Goal: Find specific page/section: Find specific page/section

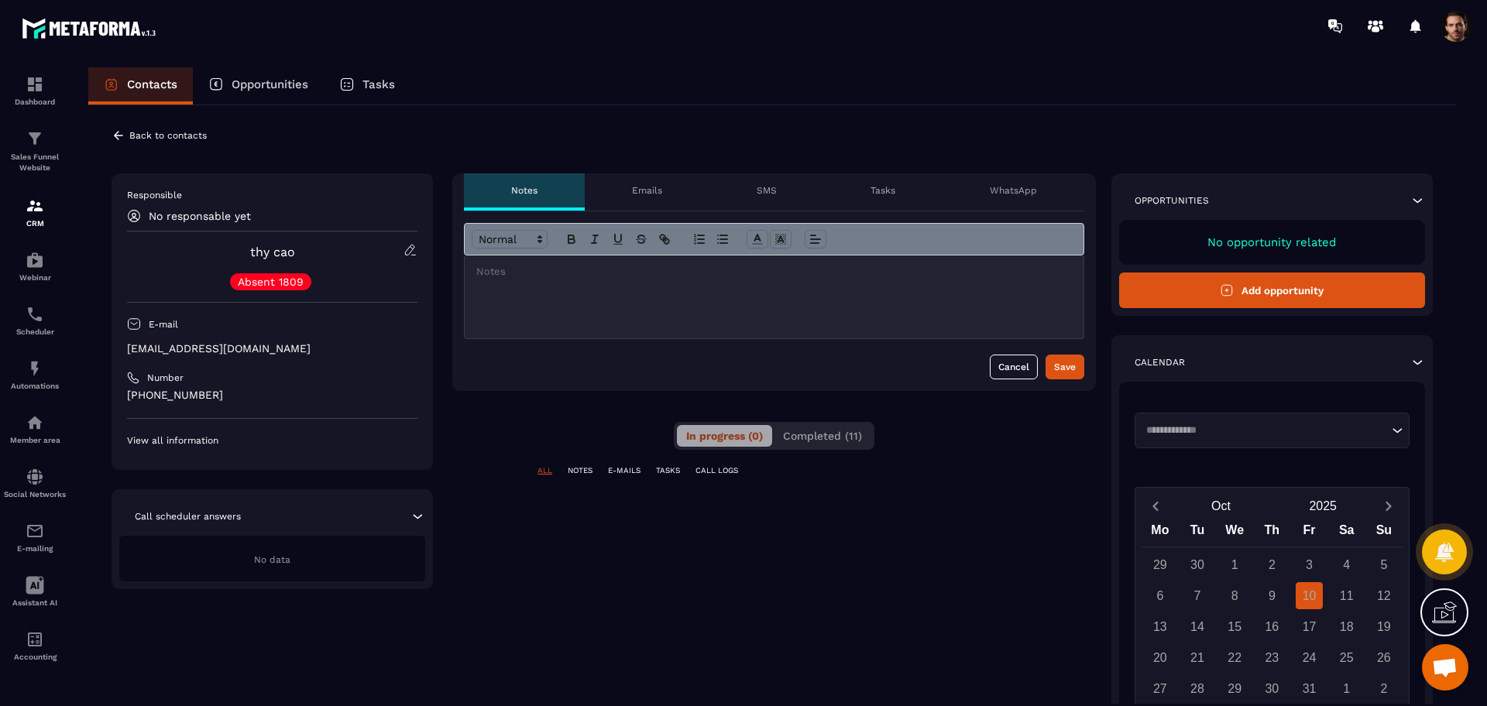
click at [829, 443] on button "Completed (11)" at bounding box center [823, 436] width 98 height 22
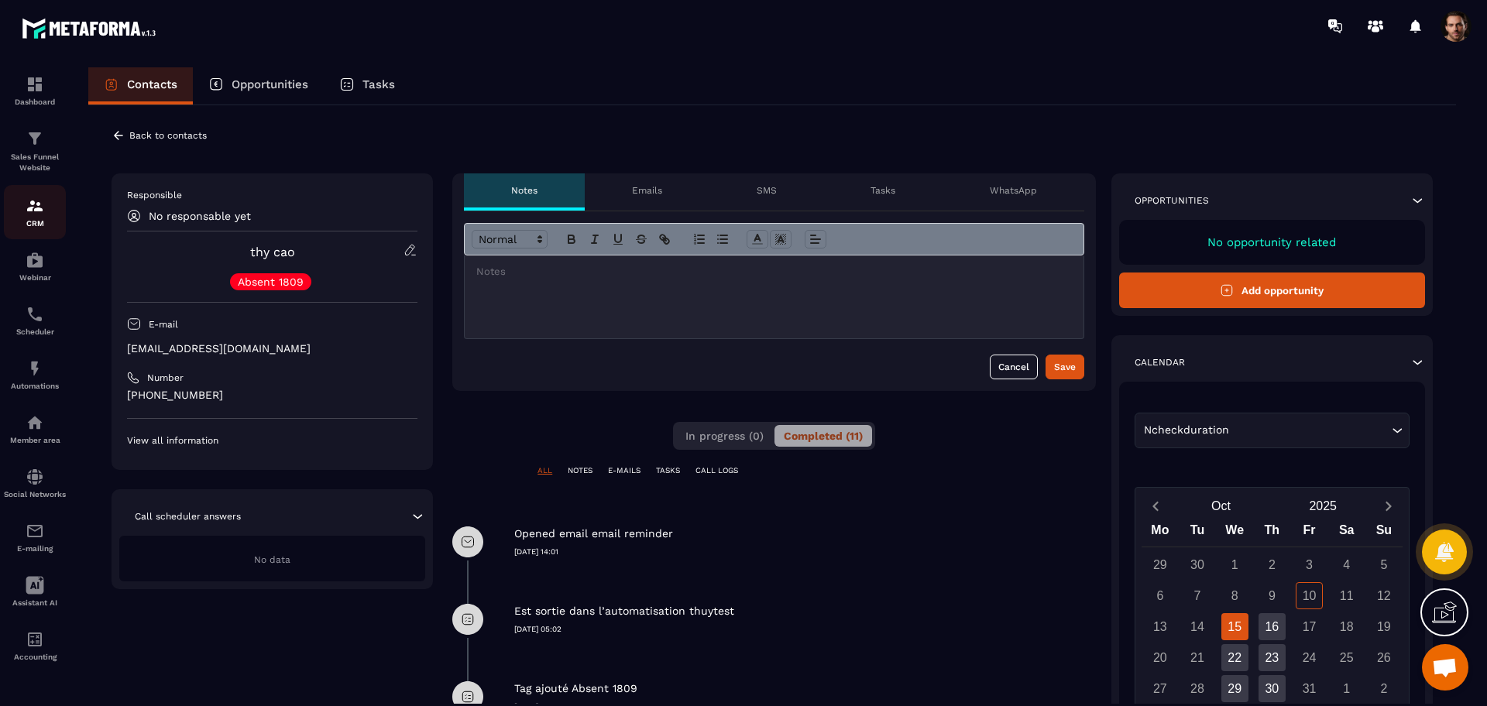
click at [34, 221] on p "CRM" at bounding box center [35, 223] width 62 height 9
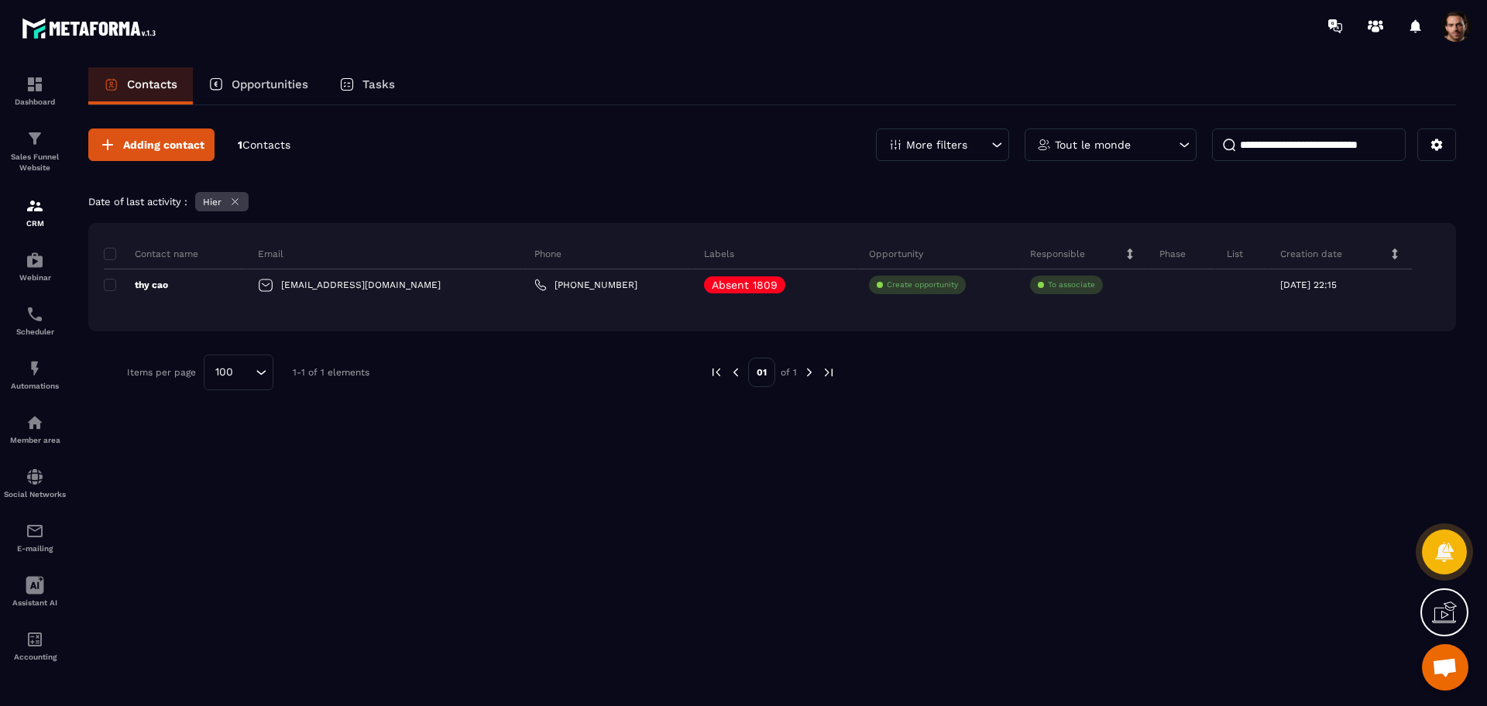
click at [236, 203] on icon at bounding box center [235, 202] width 6 height 6
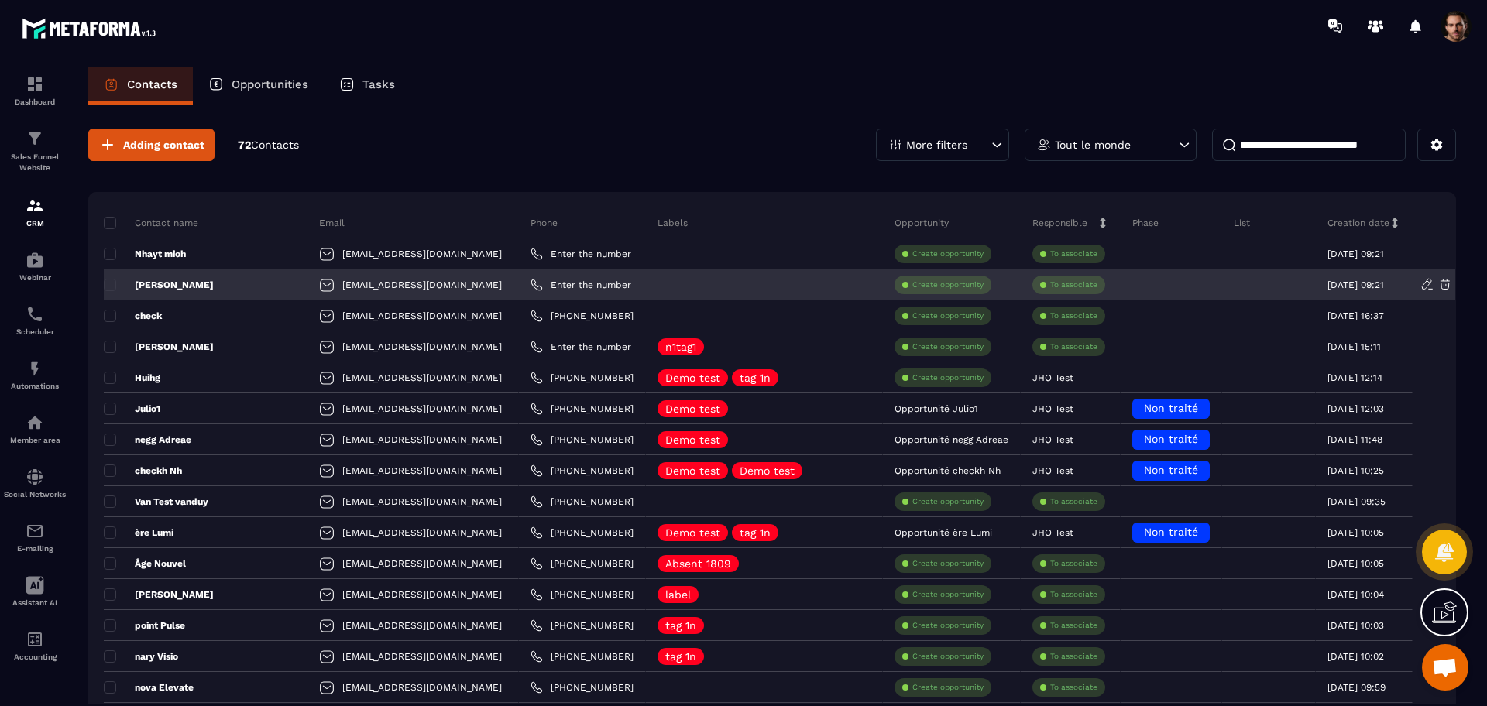
click at [154, 289] on p "[PERSON_NAME]" at bounding box center [159, 285] width 110 height 12
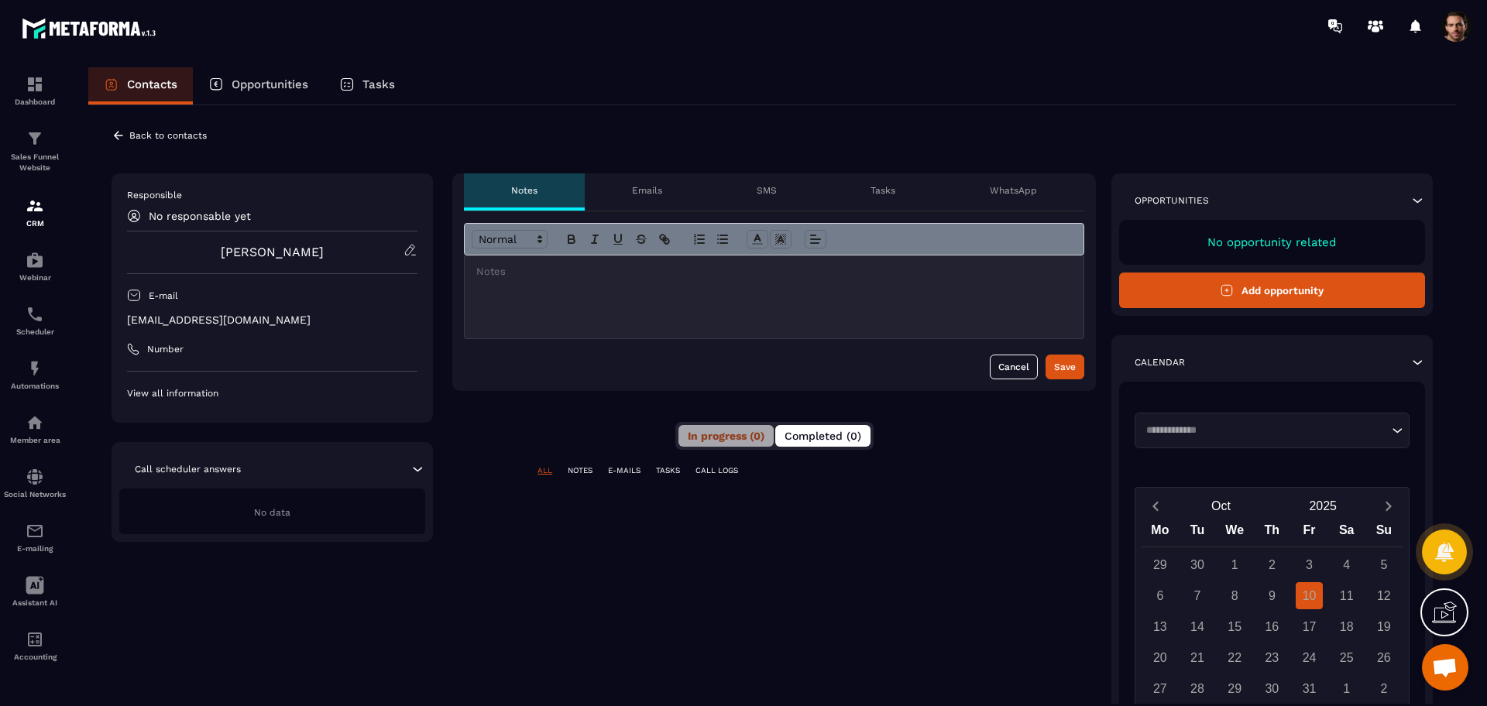
click at [824, 444] on button "Completed (0)" at bounding box center [822, 436] width 95 height 22
